Goal: Task Accomplishment & Management: Manage account settings

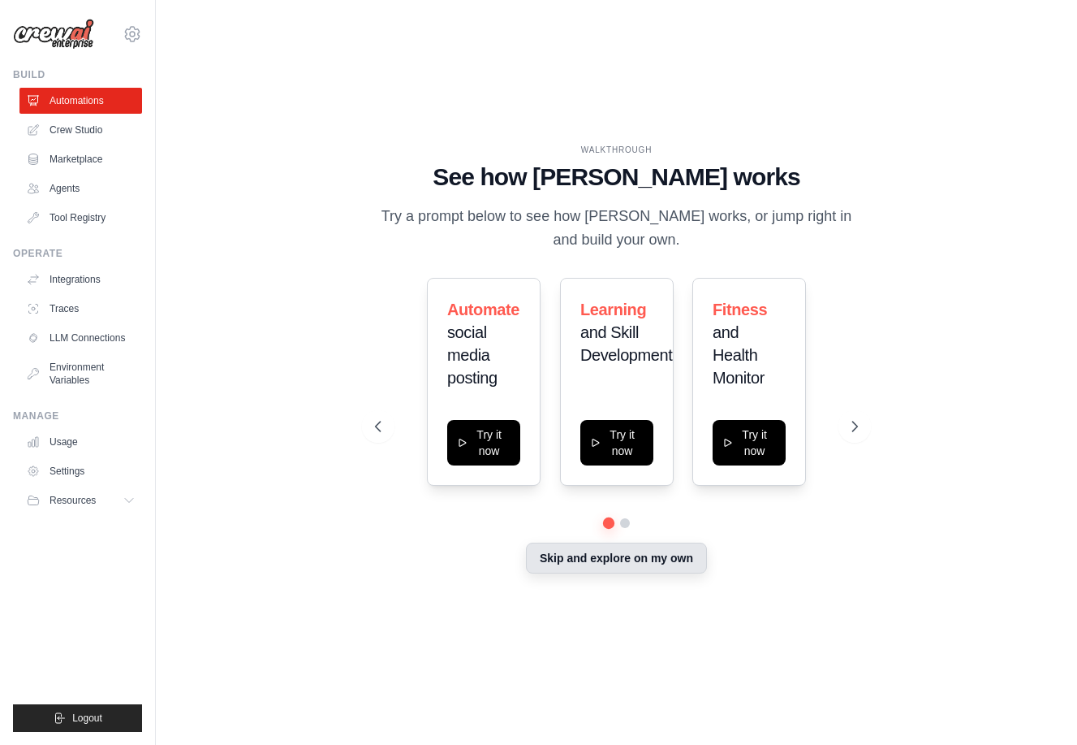
drag, startPoint x: 650, startPoint y: 559, endPoint x: 670, endPoint y: 557, distance: 20.4
click at [650, 559] on button "Skip and explore on my own" at bounding box center [616, 557] width 181 height 31
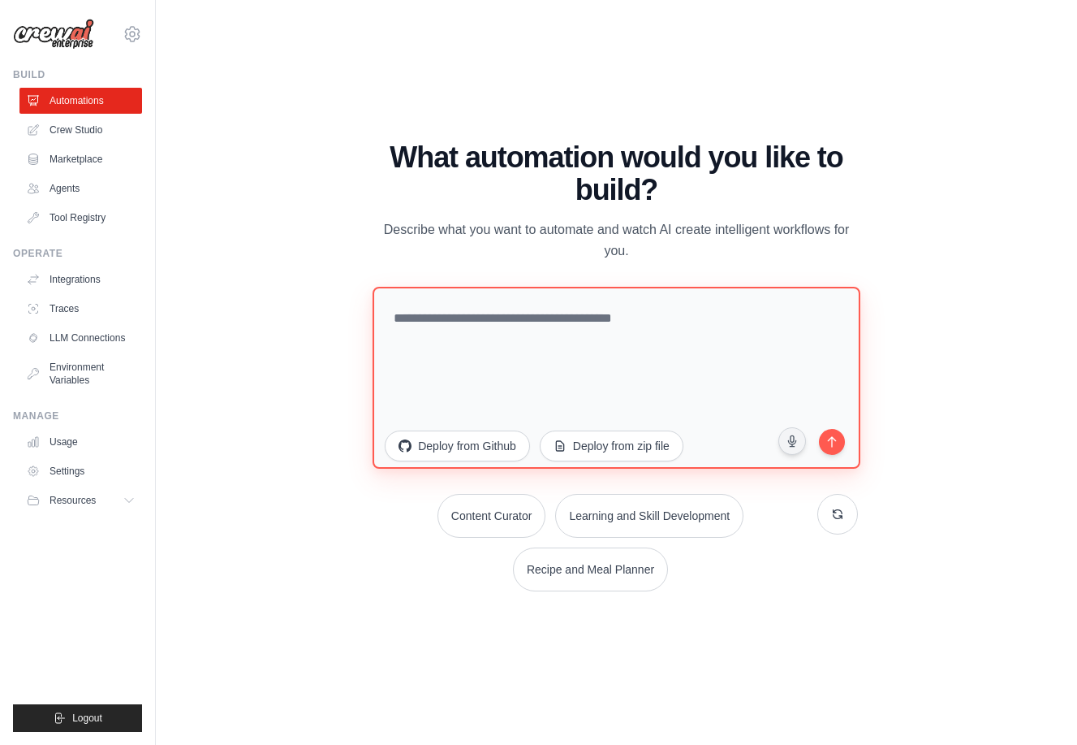
click at [542, 318] on textarea at bounding box center [617, 377] width 488 height 182
click at [570, 332] on textarea at bounding box center [617, 377] width 488 height 182
click at [637, 324] on textarea at bounding box center [617, 377] width 488 height 182
click at [537, 331] on textarea at bounding box center [617, 377] width 488 height 182
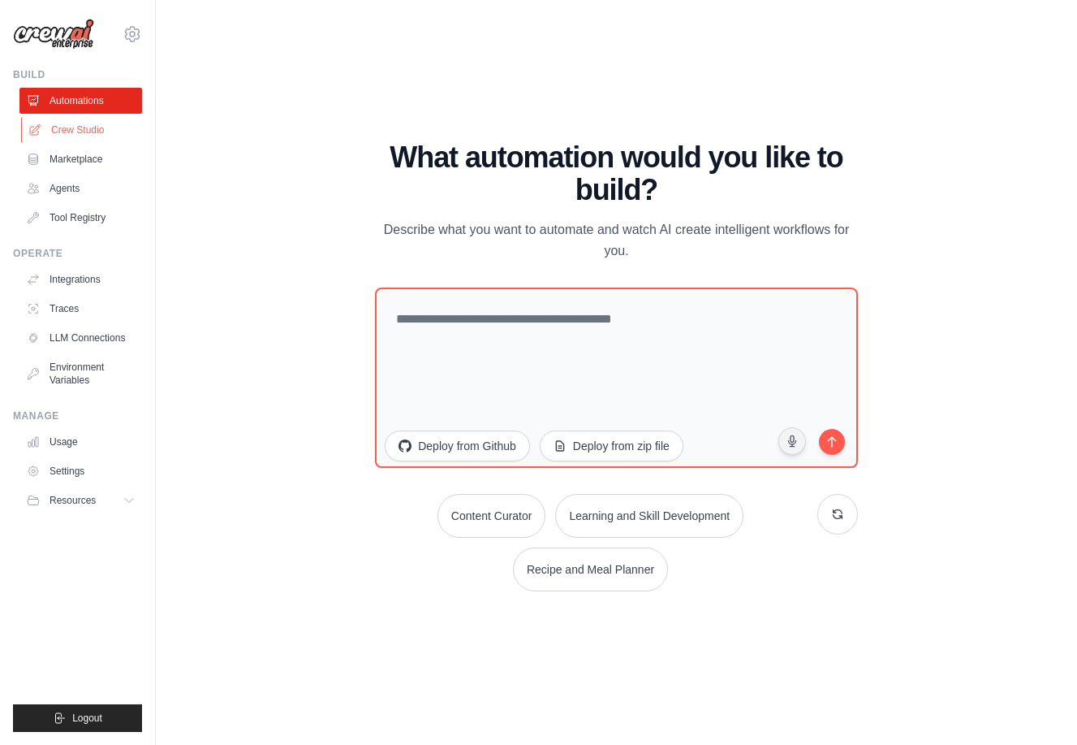
click at [84, 124] on link "Crew Studio" at bounding box center [82, 130] width 123 height 26
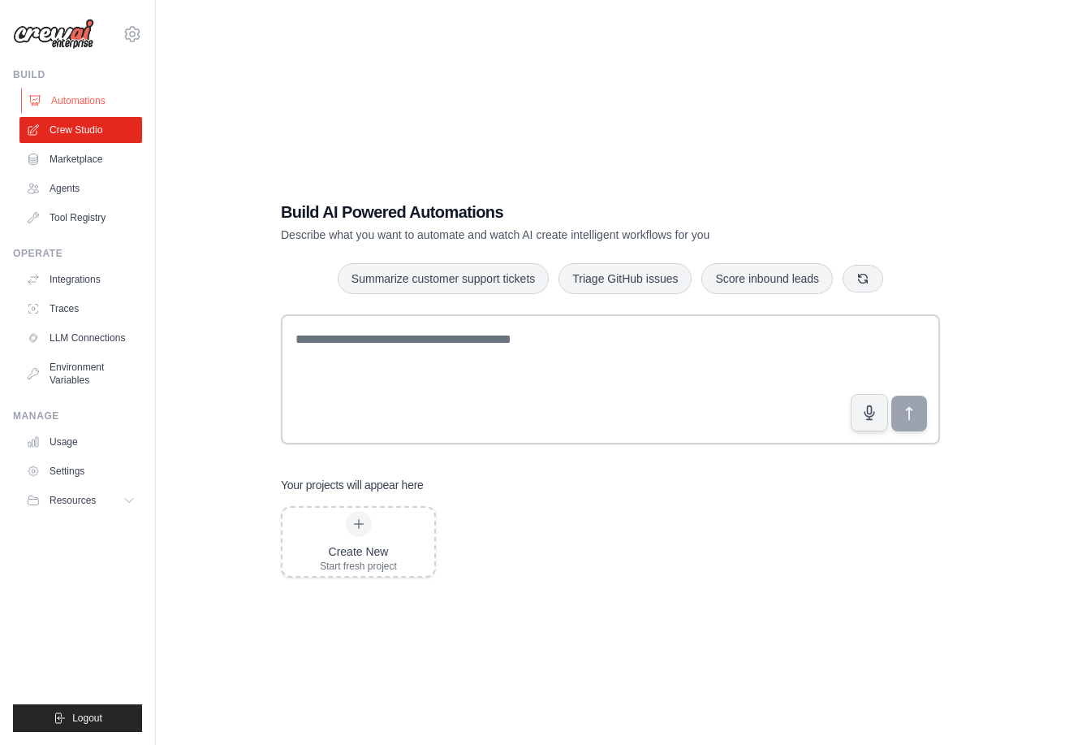
click at [93, 104] on link "Automations" at bounding box center [82, 101] width 123 height 26
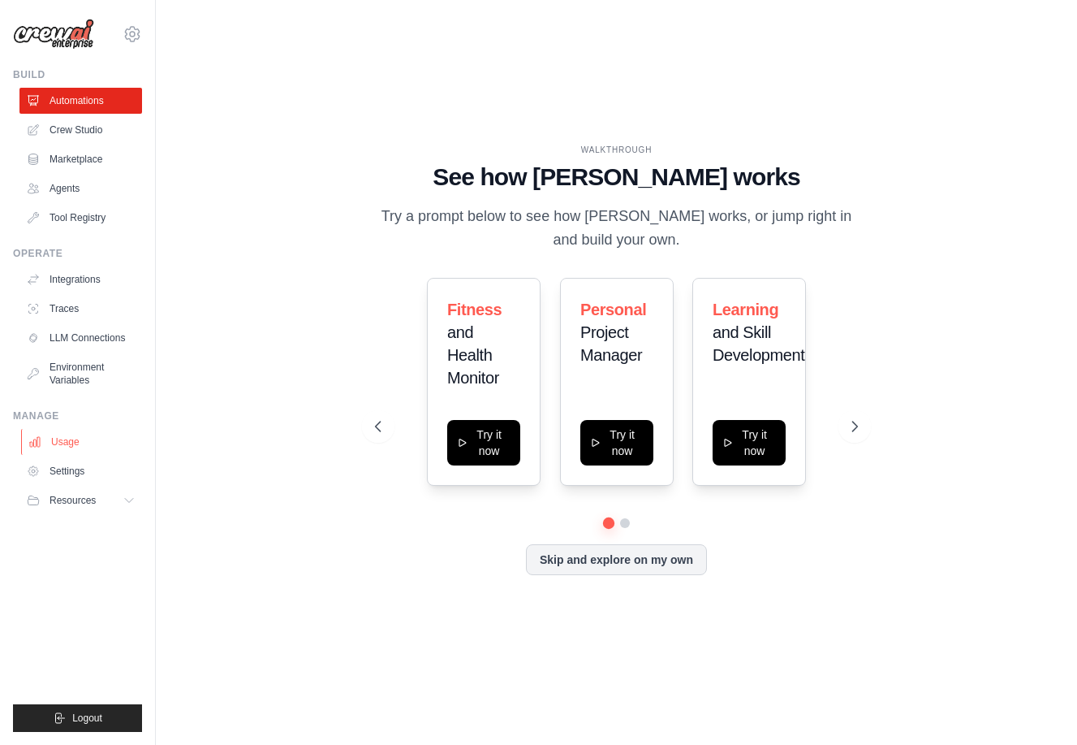
click at [71, 443] on link "Usage" at bounding box center [82, 442] width 123 height 26
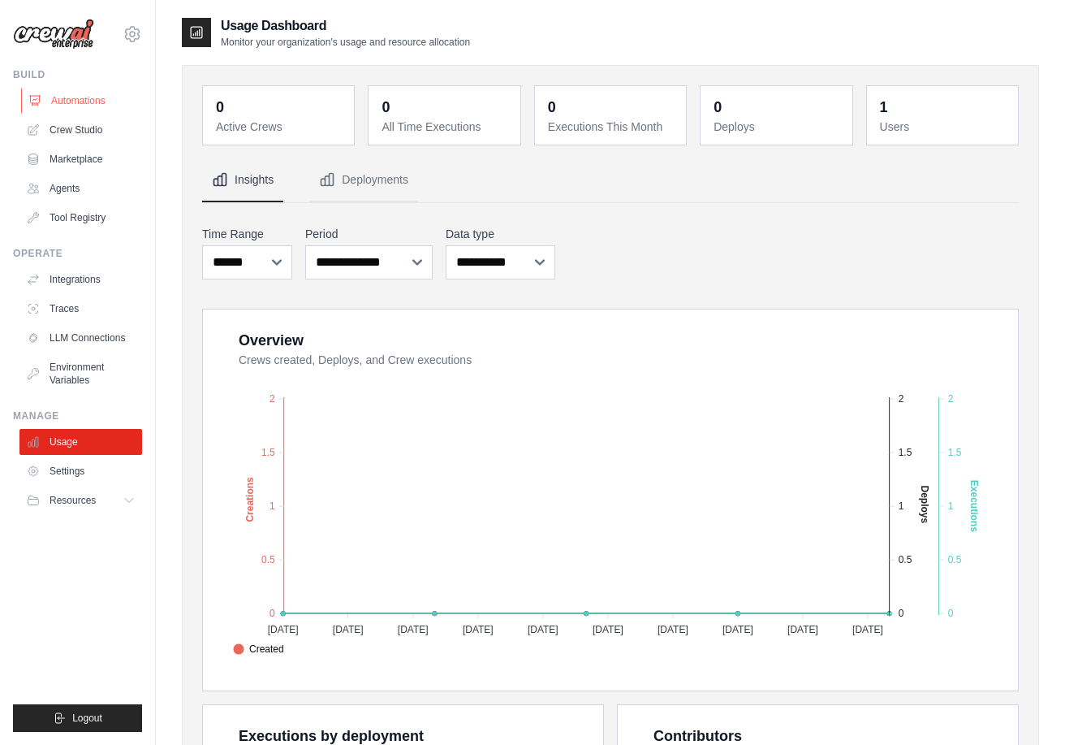
click at [59, 100] on link "Automations" at bounding box center [82, 101] width 123 height 26
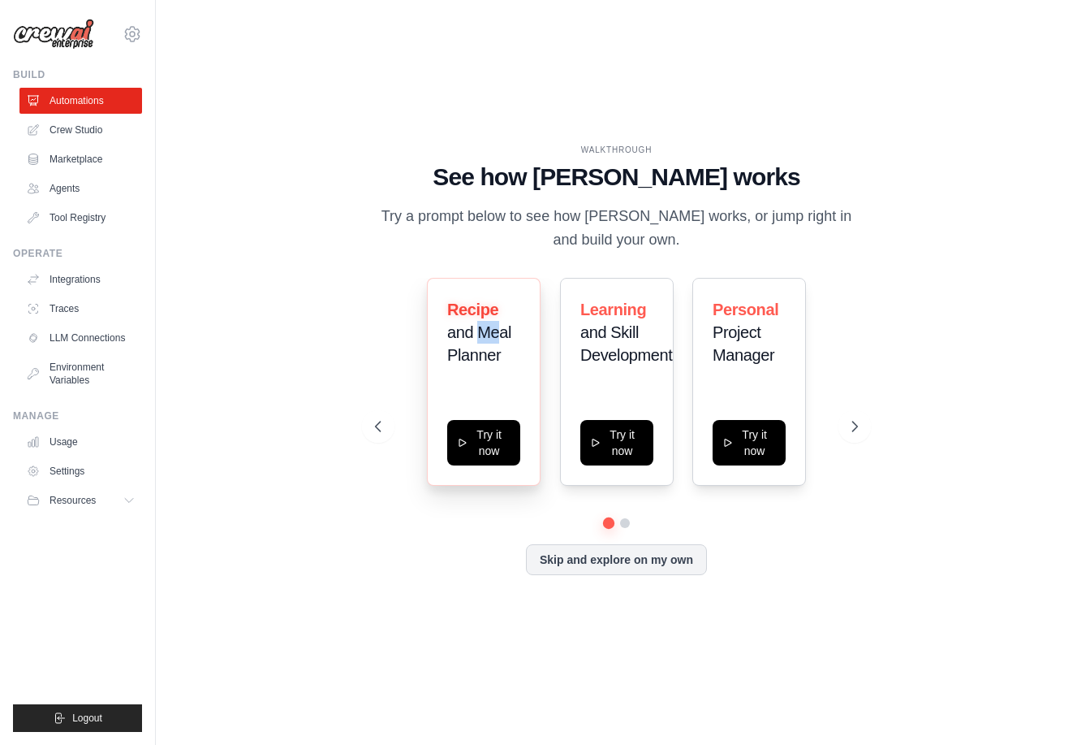
drag, startPoint x: 477, startPoint y: 336, endPoint x: 502, endPoint y: 336, distance: 25.2
click at [502, 336] on span "and Meal Planner" at bounding box center [479, 343] width 64 height 41
drag, startPoint x: 460, startPoint y: 354, endPoint x: 544, endPoint y: 351, distance: 84.5
click at [471, 352] on span "and Meal Planner" at bounding box center [479, 343] width 64 height 41
drag, startPoint x: 590, startPoint y: 339, endPoint x: 615, endPoint y: 345, distance: 25.2
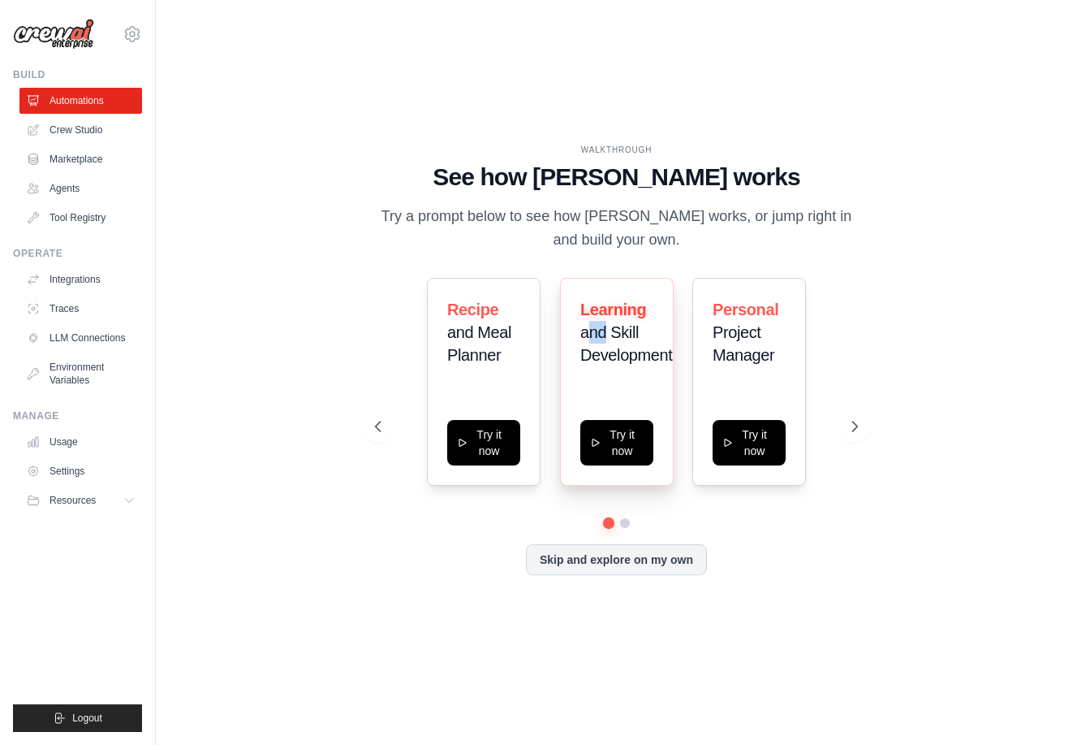
click at [609, 338] on span "and Skill Development" at bounding box center [627, 343] width 92 height 41
click at [641, 361] on span "and Skill Development" at bounding box center [627, 343] width 92 height 41
click at [132, 27] on icon at bounding box center [132, 33] width 19 height 19
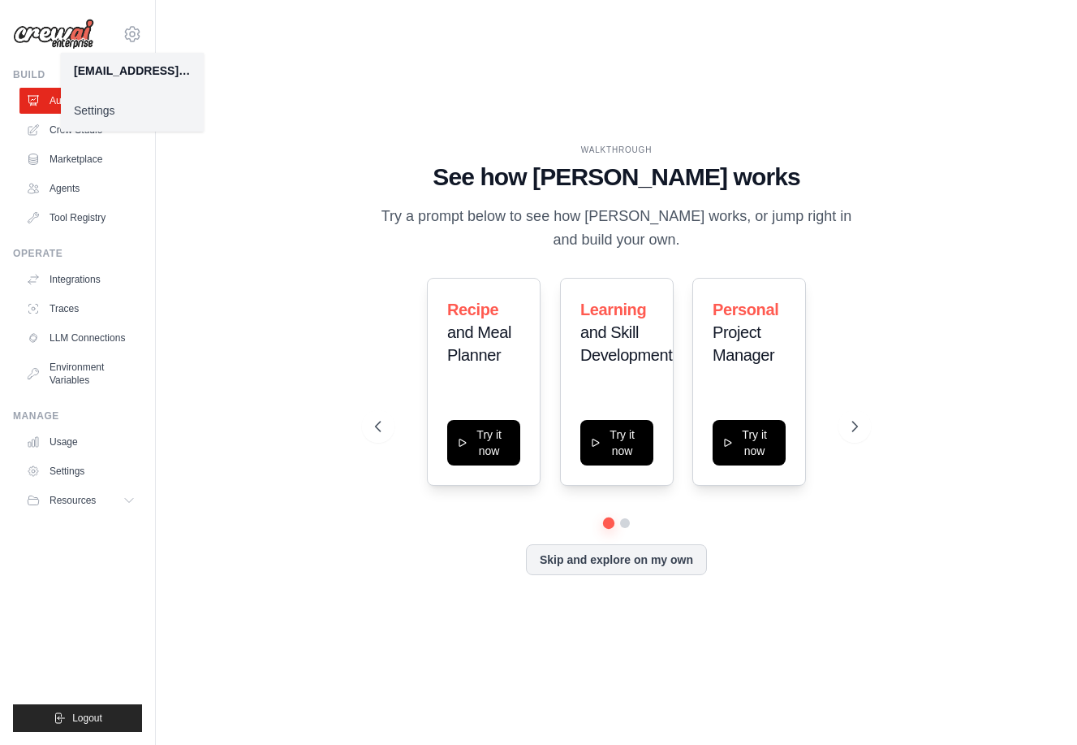
click at [102, 106] on link "Settings" at bounding box center [132, 110] width 143 height 29
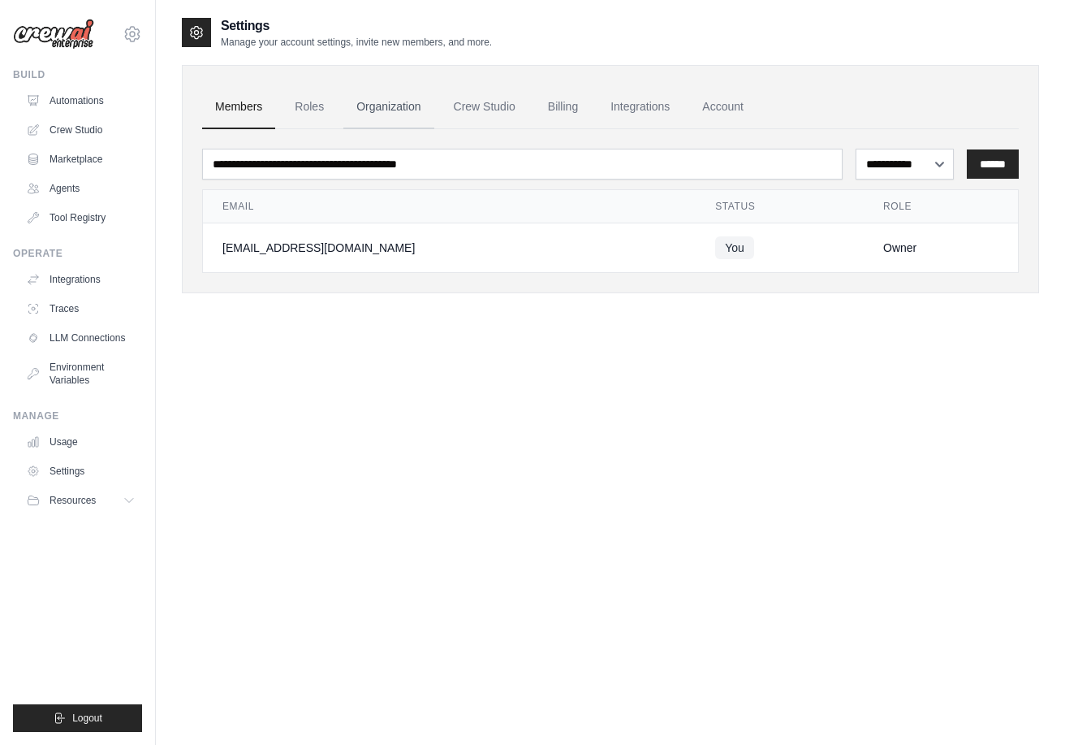
click at [352, 110] on link "Organization" at bounding box center [388, 107] width 90 height 44
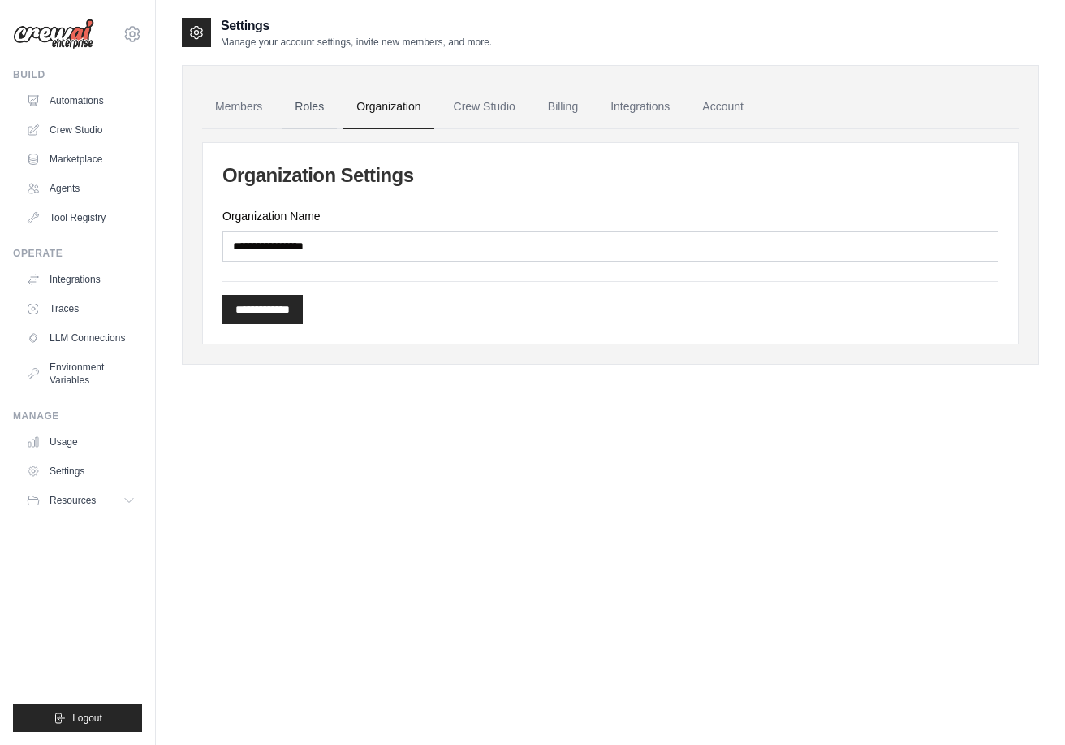
click at [319, 110] on link "Roles" at bounding box center [309, 107] width 55 height 44
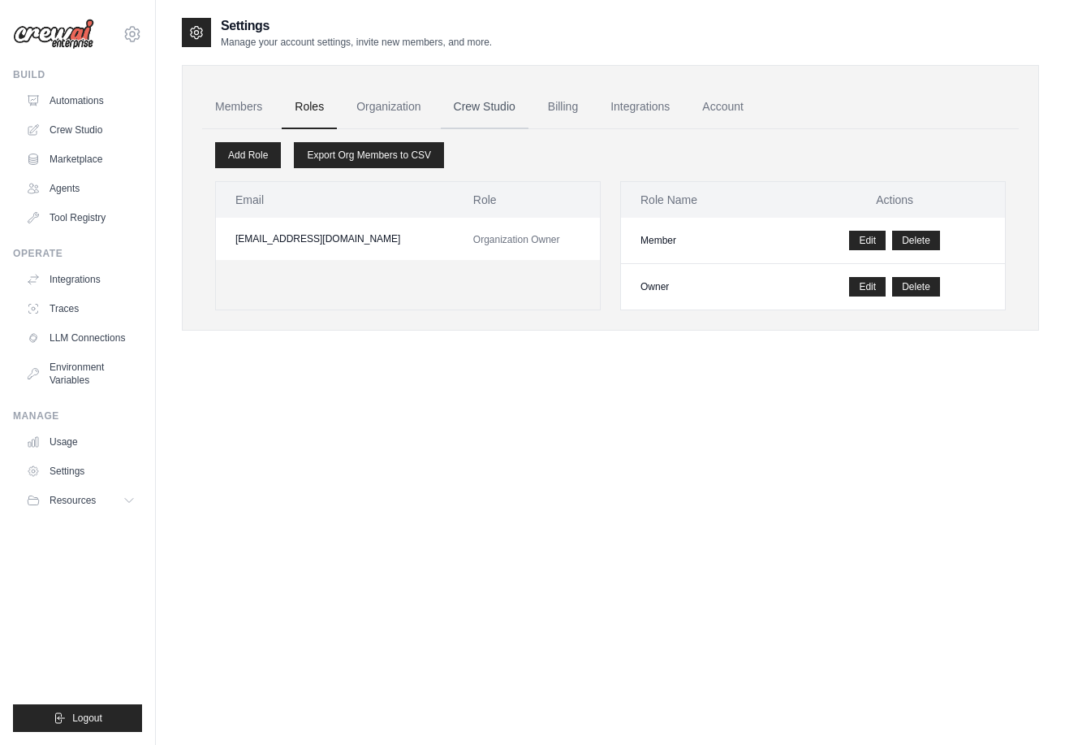
click at [458, 108] on link "Crew Studio" at bounding box center [485, 107] width 88 height 44
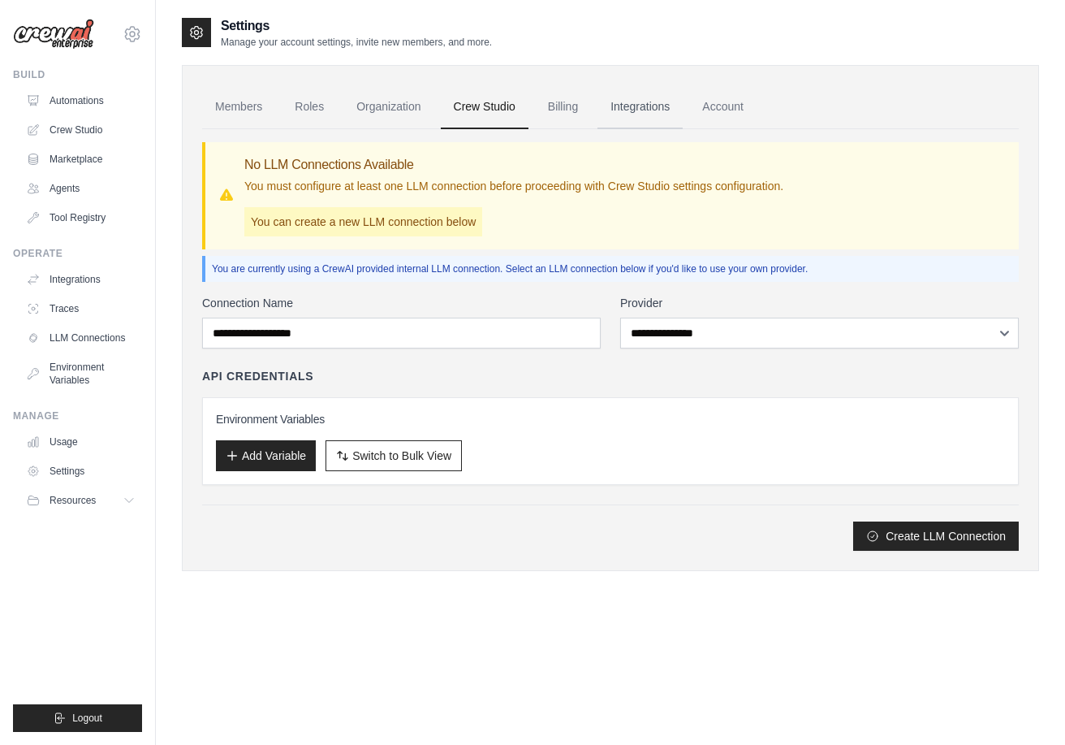
click at [659, 109] on link "Integrations" at bounding box center [640, 107] width 85 height 44
click at [743, 106] on link "Account" at bounding box center [722, 107] width 67 height 44
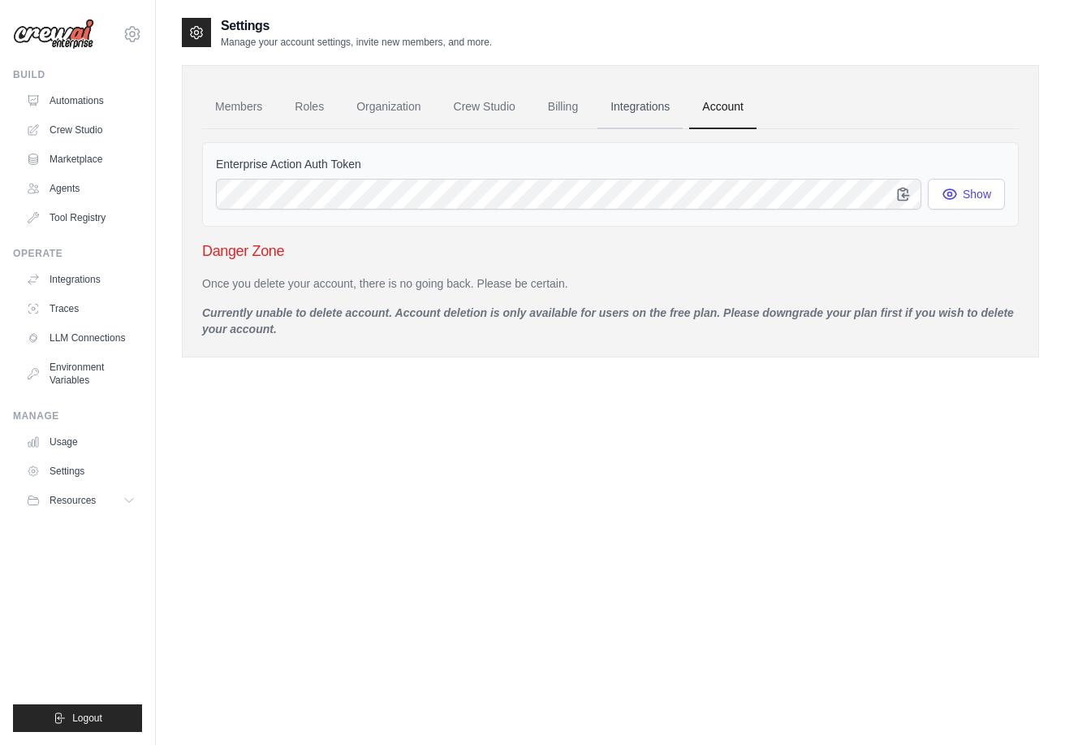
click at [659, 110] on link "Integrations" at bounding box center [640, 107] width 85 height 44
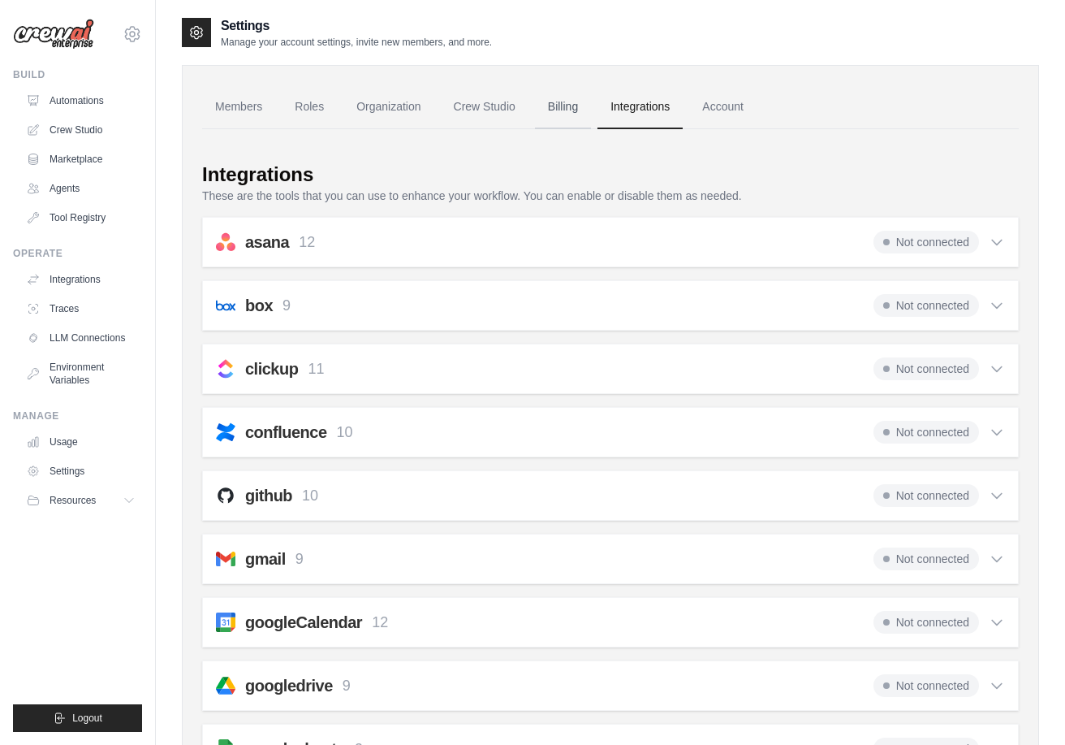
click at [572, 104] on link "Billing" at bounding box center [563, 107] width 56 height 44
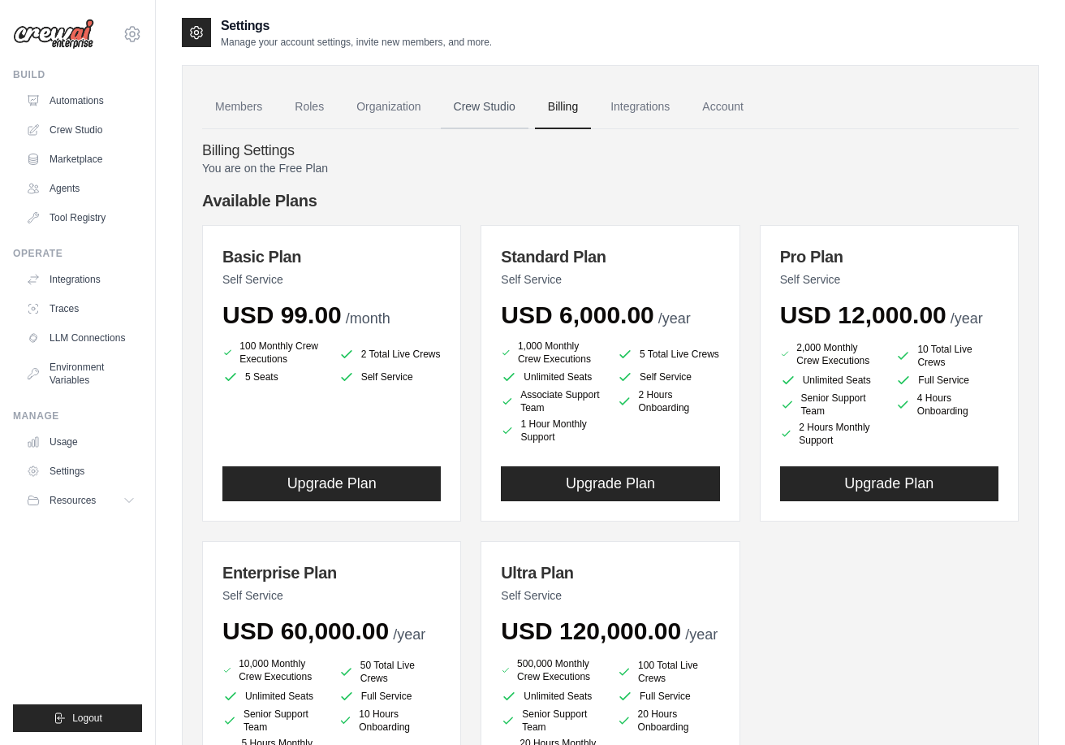
click at [475, 104] on link "Crew Studio" at bounding box center [485, 107] width 88 height 44
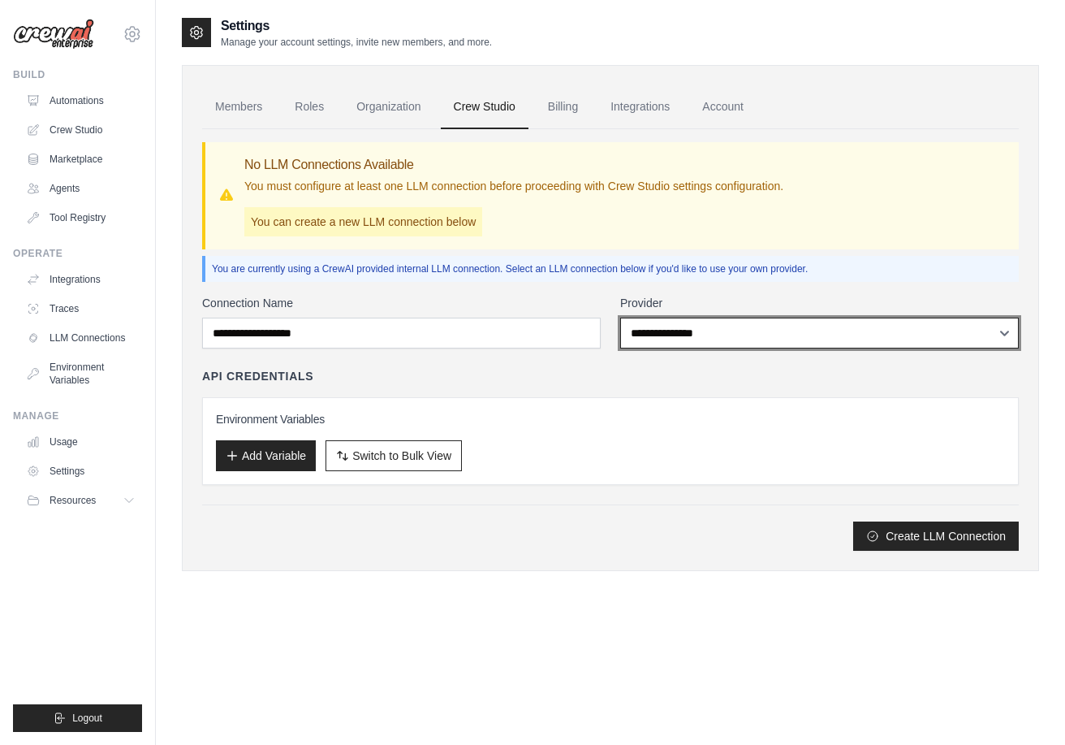
click at [650, 323] on select "**********" at bounding box center [819, 332] width 399 height 31
drag, startPoint x: 650, startPoint y: 323, endPoint x: 633, endPoint y: 295, distance: 33.1
click at [650, 323] on select "**********" at bounding box center [819, 332] width 399 height 31
click at [671, 332] on select "**********" at bounding box center [819, 332] width 399 height 31
click at [689, 332] on select "**********" at bounding box center [819, 332] width 399 height 31
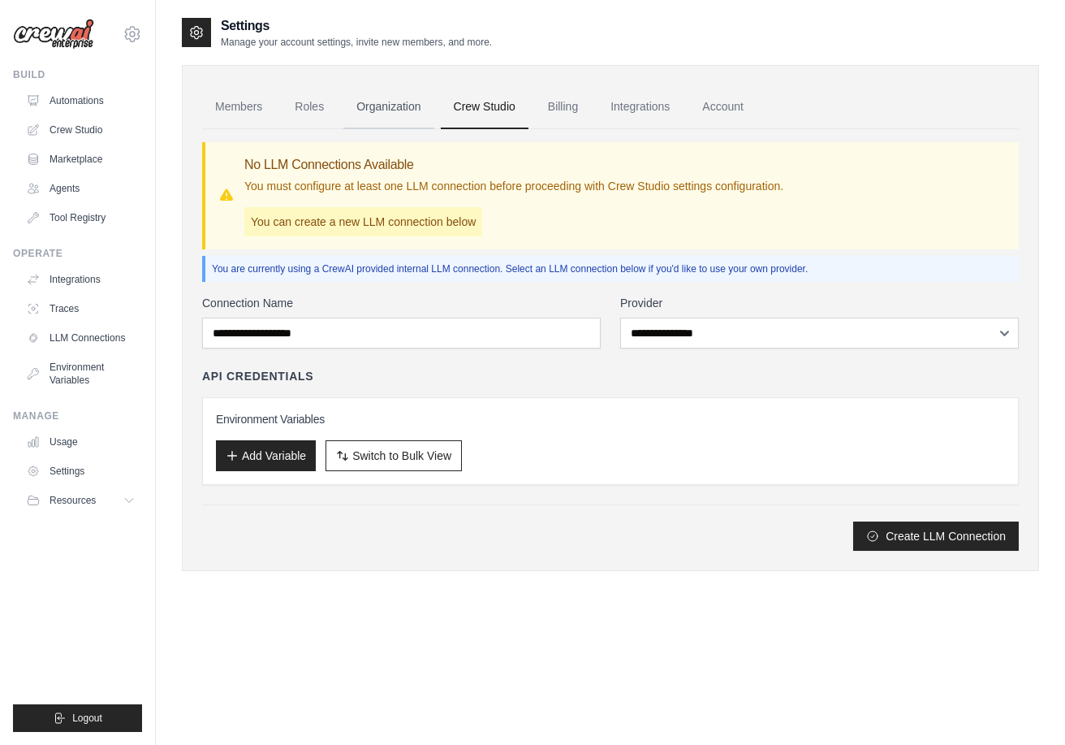
click at [400, 103] on link "Organization" at bounding box center [388, 107] width 90 height 44
